Goal: Task Accomplishment & Management: Use online tool/utility

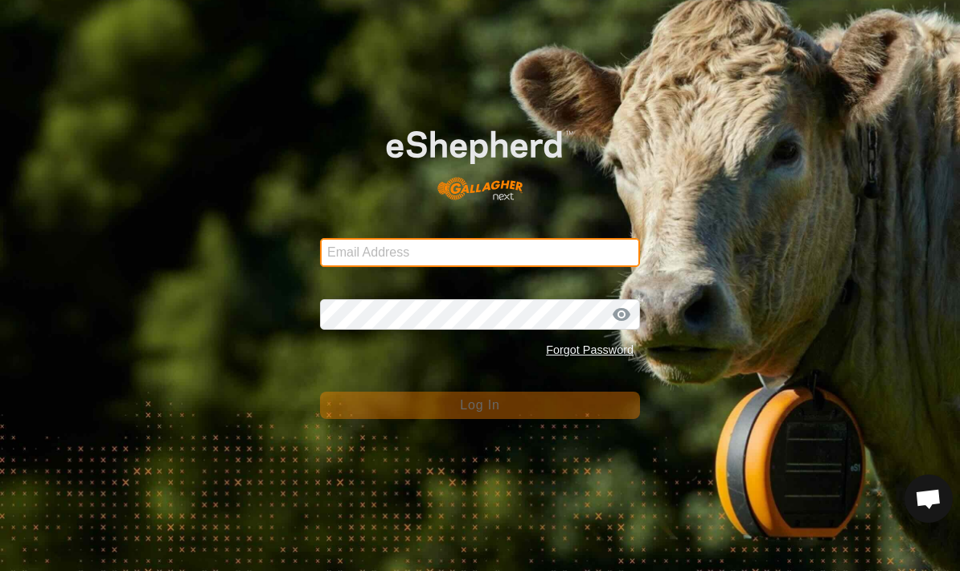
click at [348, 252] on input "Email Address" at bounding box center [480, 252] width 320 height 29
type input "[PERSON_NAME][EMAIL_ADDRESS][PERSON_NAME][DOMAIN_NAME]"
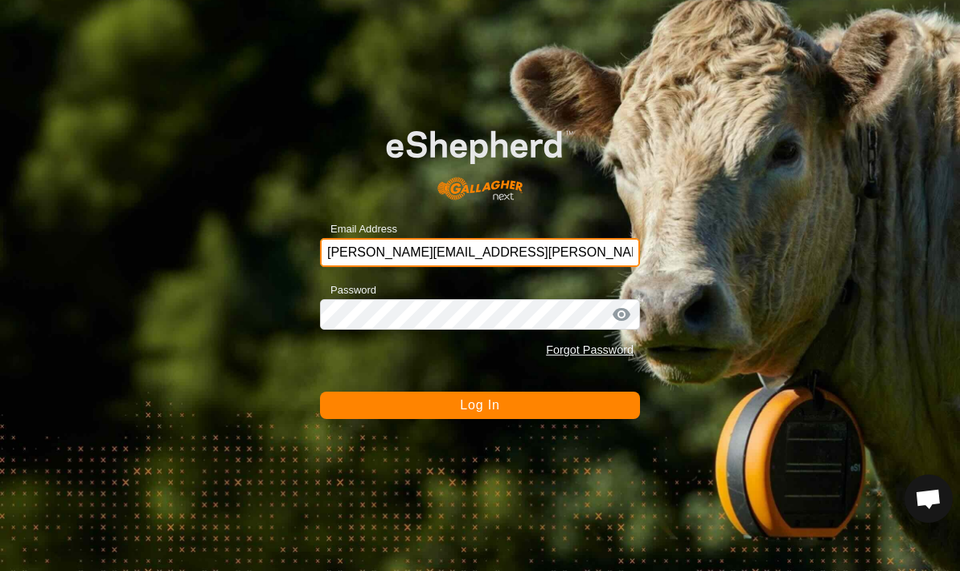
click at [368, 384] on form "Email Address [EMAIL_ADDRESS][PERSON_NAME][DOMAIN_NAME] Password Forgot Passwor…" at bounding box center [480, 261] width 320 height 314
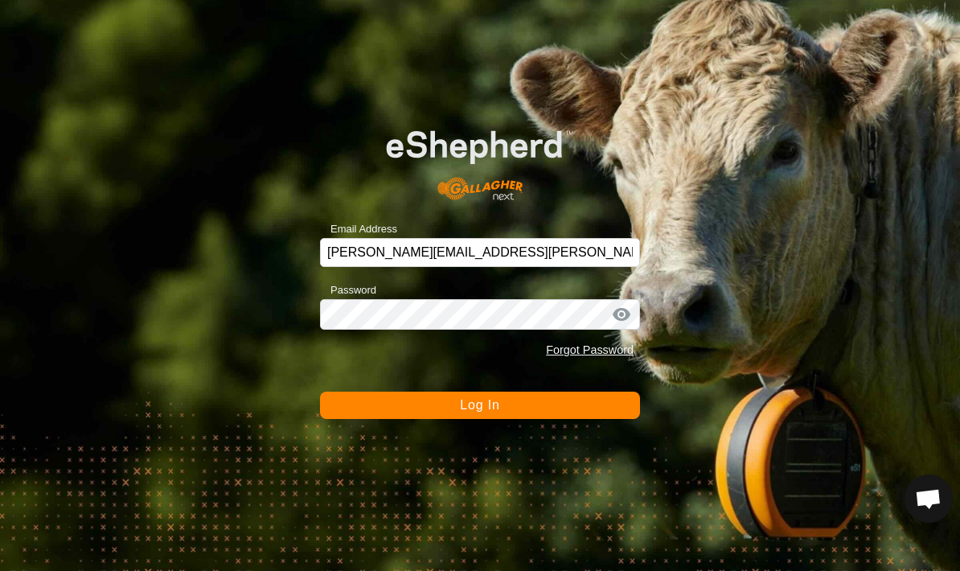
click at [343, 398] on button "Log In" at bounding box center [480, 405] width 320 height 27
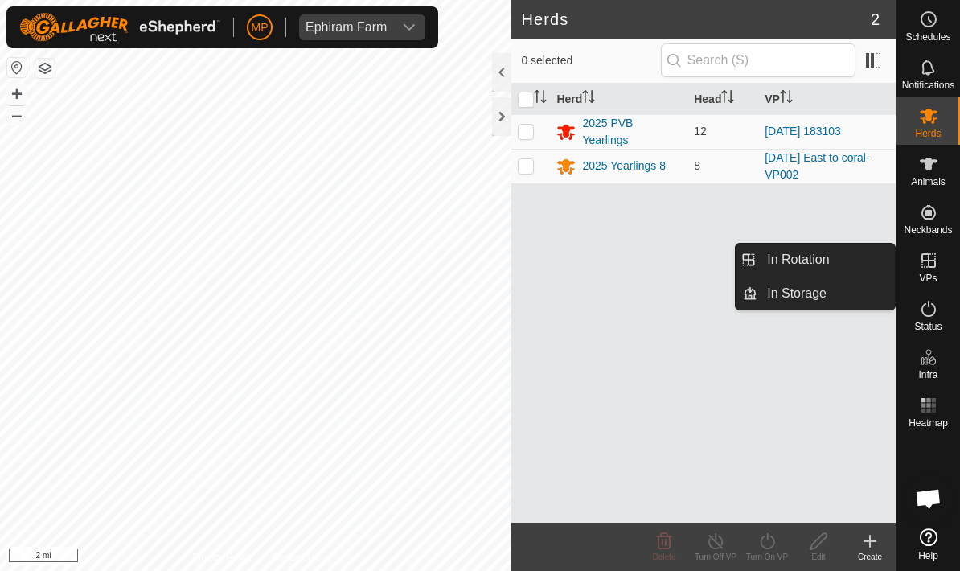
click at [841, 263] on link "In Rotation" at bounding box center [827, 260] width 138 height 32
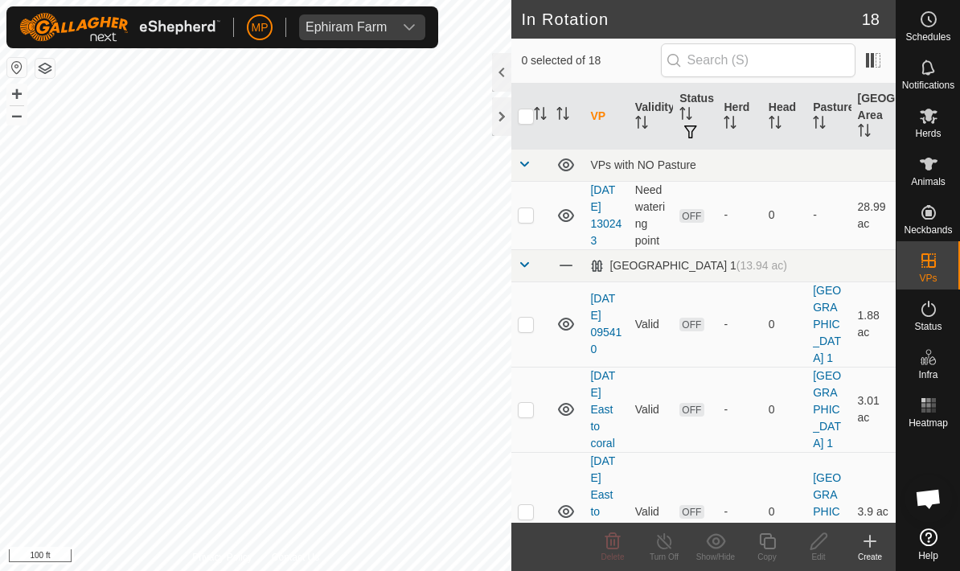
click at [882, 540] on create-svg-icon at bounding box center [870, 541] width 51 height 19
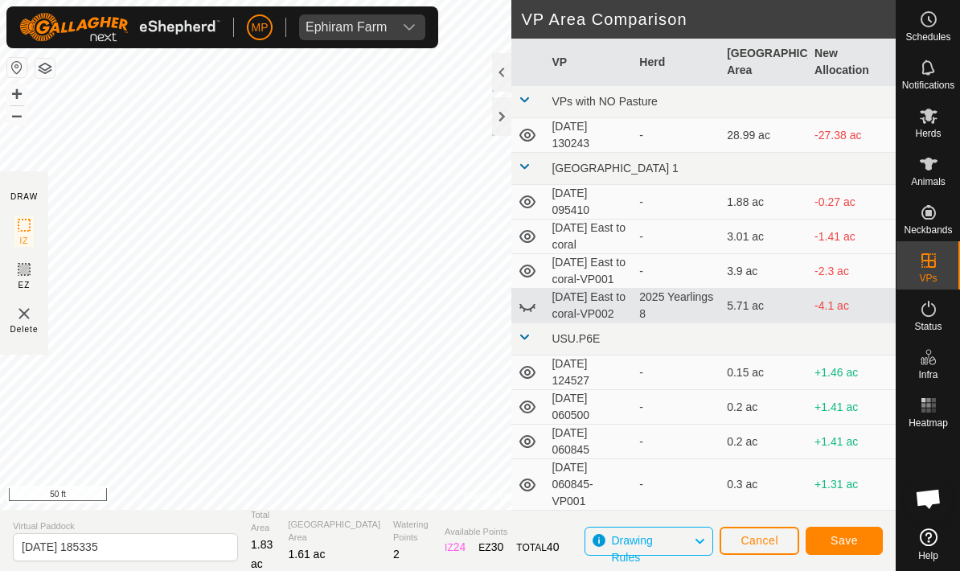
click at [779, 540] on button "Cancel" at bounding box center [760, 541] width 80 height 28
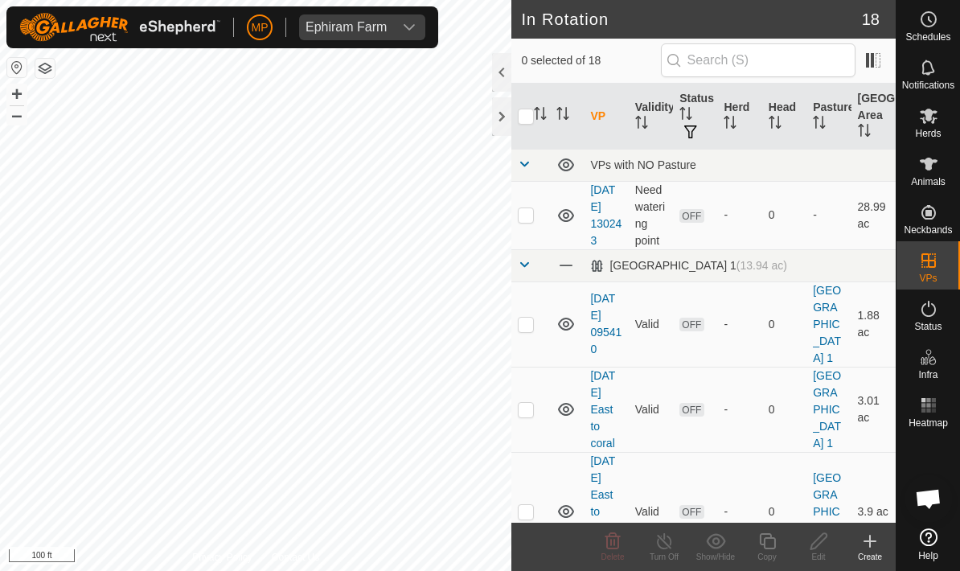
click at [874, 542] on icon at bounding box center [870, 541] width 19 height 19
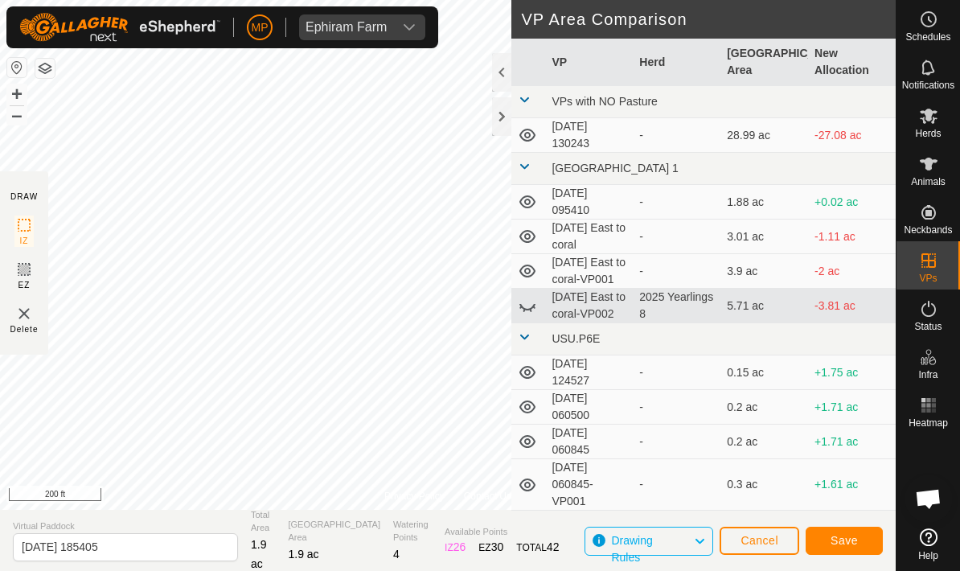
click at [861, 537] on button "Save" at bounding box center [844, 541] width 77 height 28
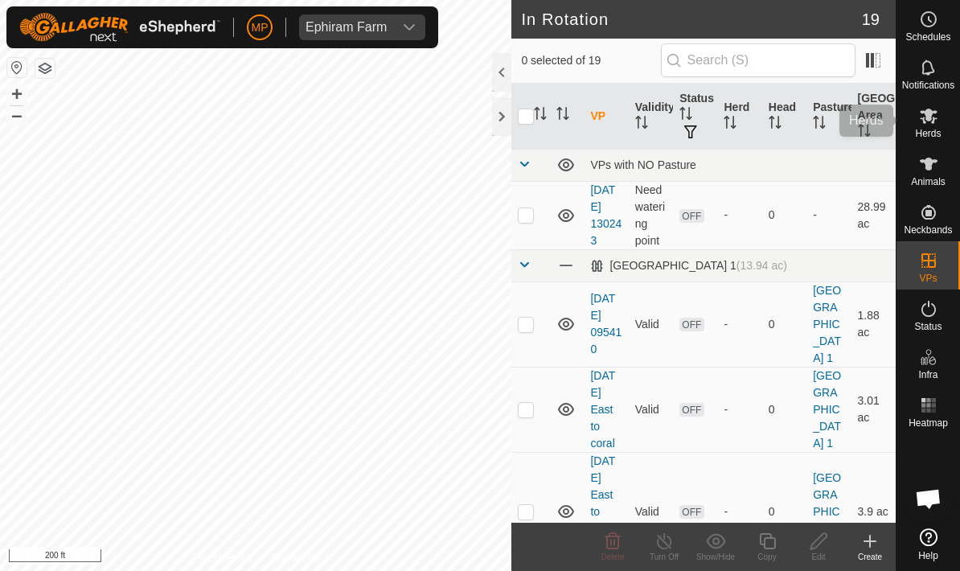
click at [937, 121] on icon at bounding box center [928, 115] width 19 height 19
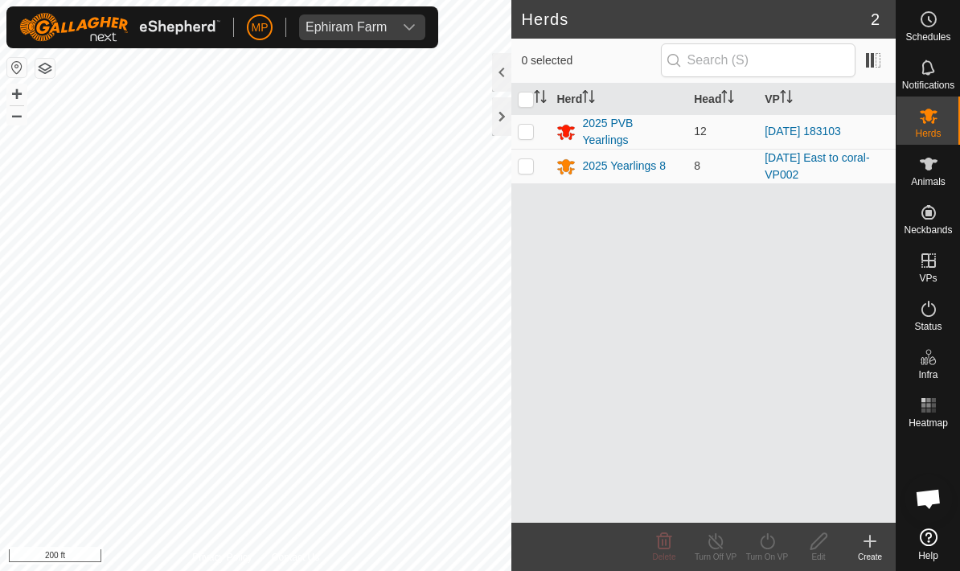
click at [532, 121] on td at bounding box center [531, 131] width 39 height 35
checkbox input "true"
click at [779, 534] on turn-on-svg-icon at bounding box center [767, 541] width 51 height 19
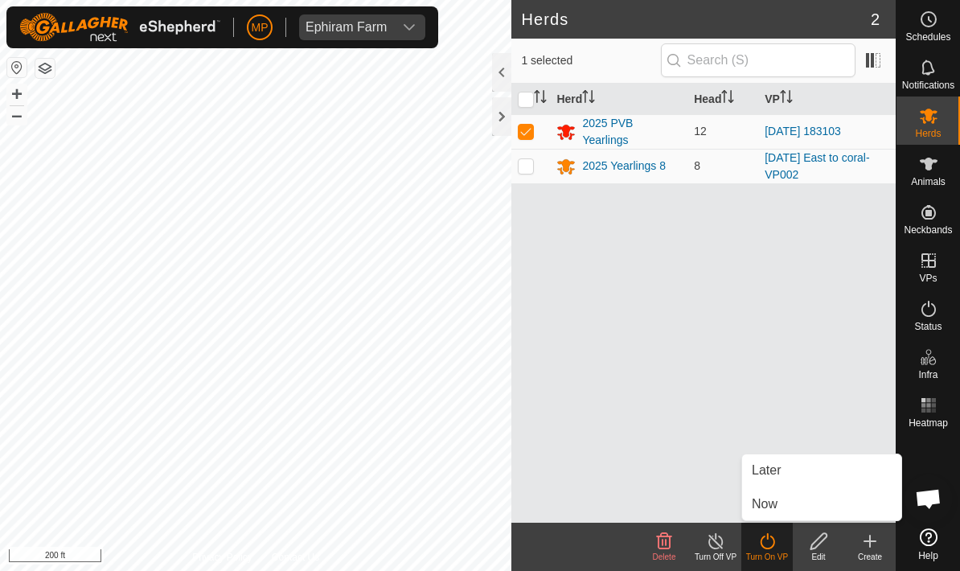
click at [804, 496] on link "Now" at bounding box center [821, 504] width 159 height 32
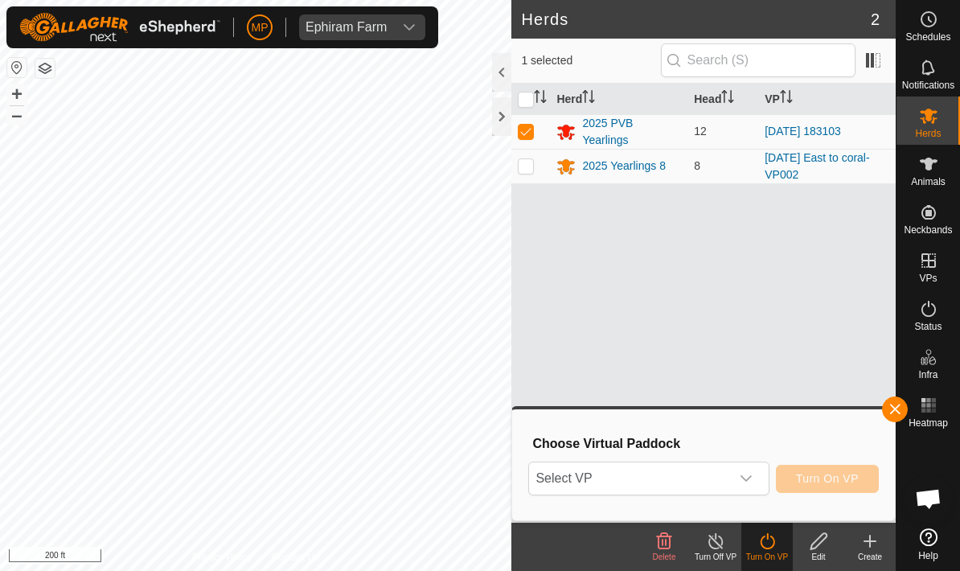
click at [758, 467] on div "dropdown trigger" at bounding box center [746, 478] width 32 height 32
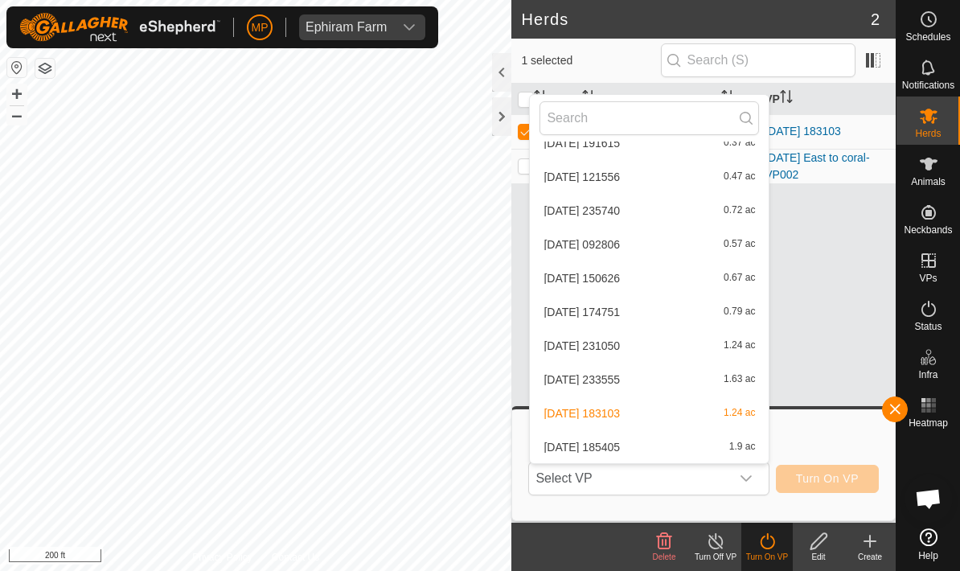
scroll to position [430, 0]
click at [697, 439] on div "[DATE] 185405 1.9 ac" at bounding box center [650, 447] width 220 height 19
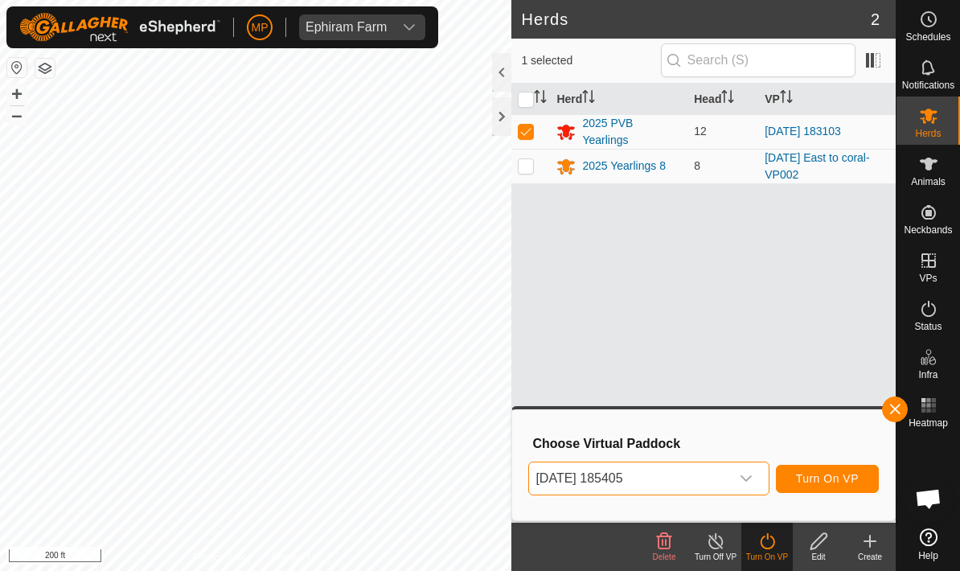
click at [850, 479] on span "Turn On VP" at bounding box center [827, 478] width 63 height 13
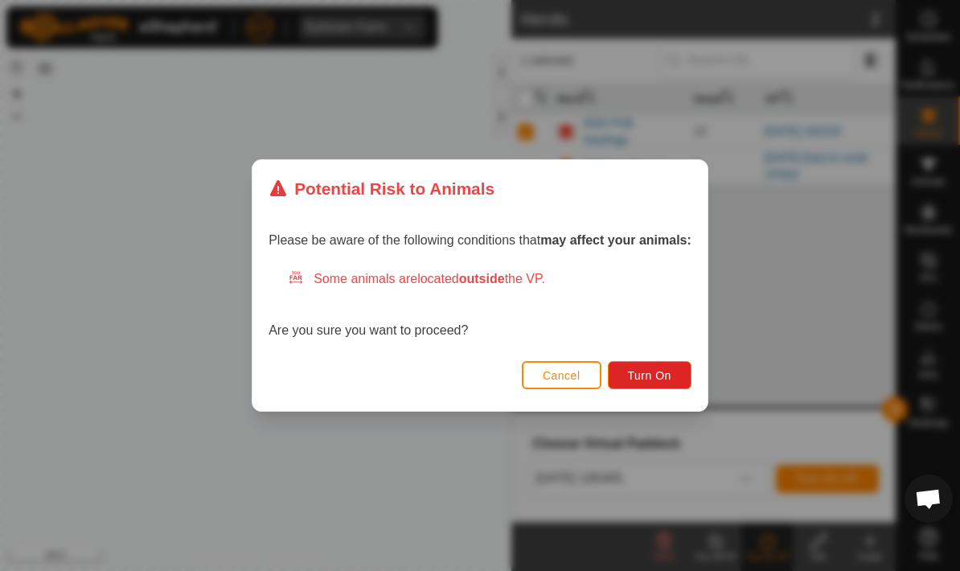
click at [672, 376] on span "Turn On" at bounding box center [649, 375] width 43 height 13
